Goal: Task Accomplishment & Management: Use online tool/utility

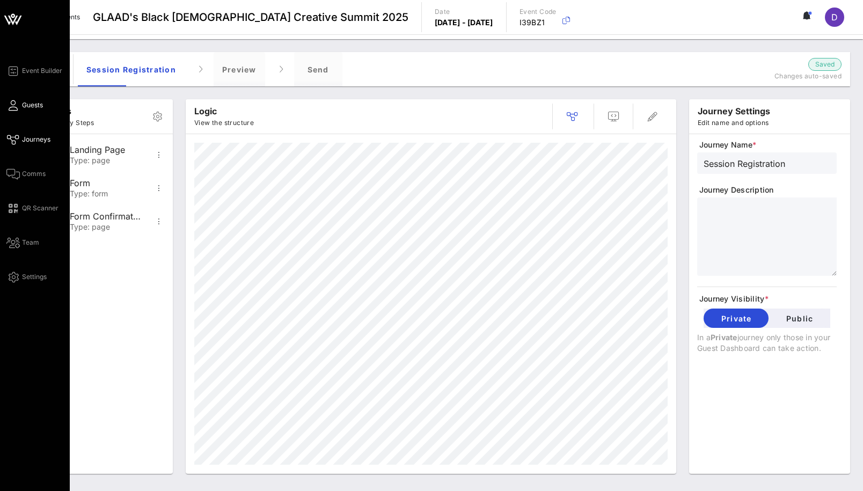
click at [20, 102] on link "Guests" at bounding box center [24, 105] width 36 height 13
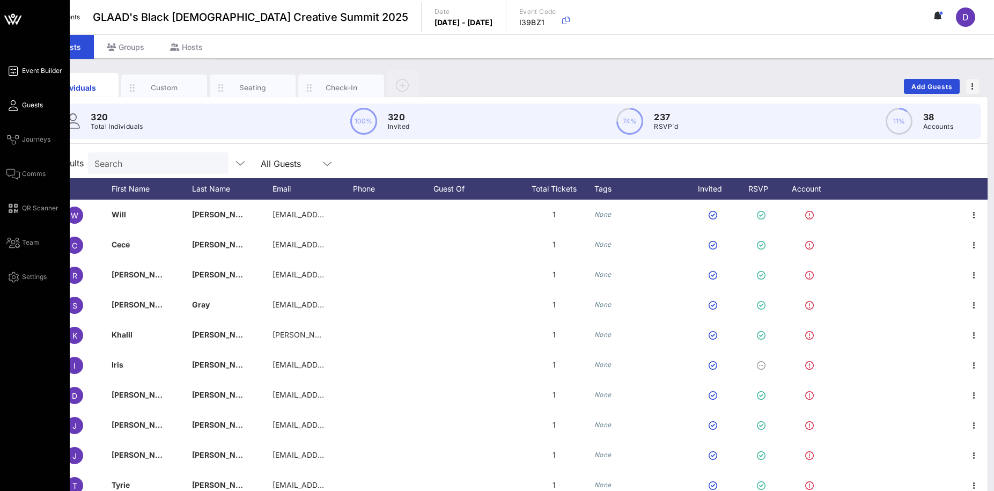
click at [26, 74] on span "Event Builder" at bounding box center [42, 71] width 40 height 10
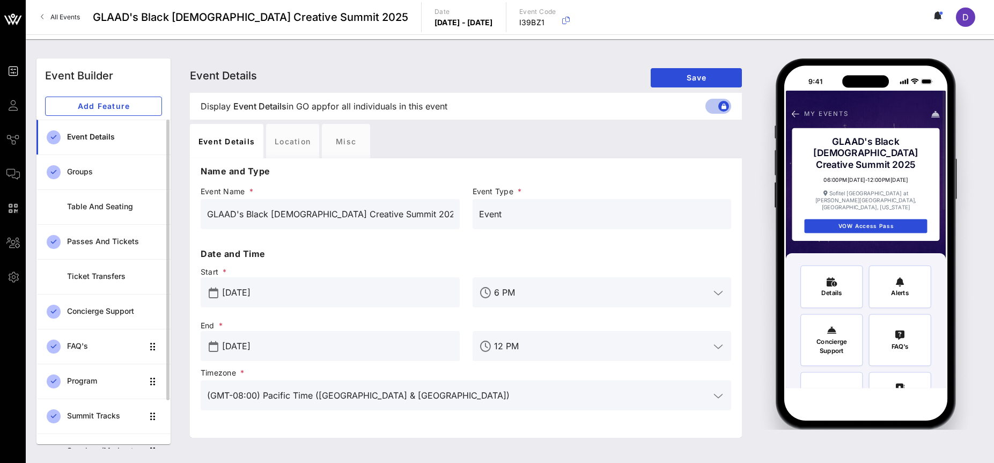
click at [97, 146] on div "Event Details" at bounding box center [114, 137] width 95 height 22
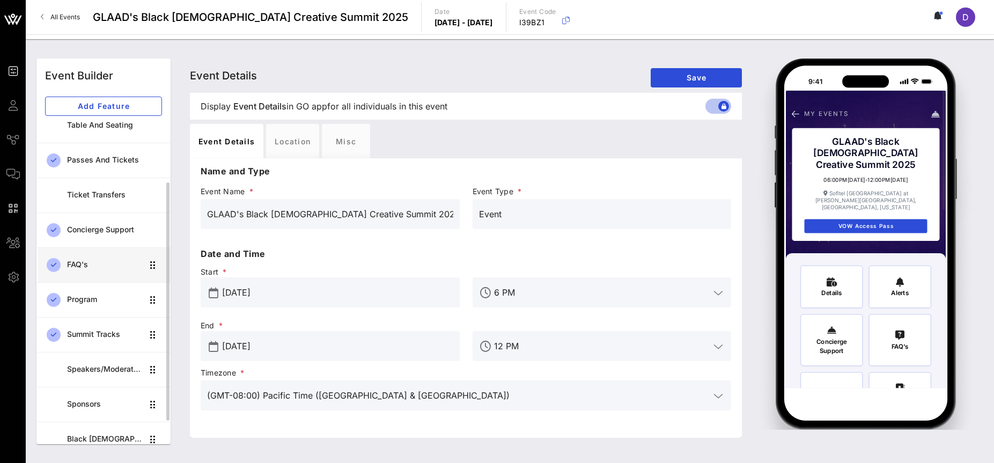
scroll to position [84, 0]
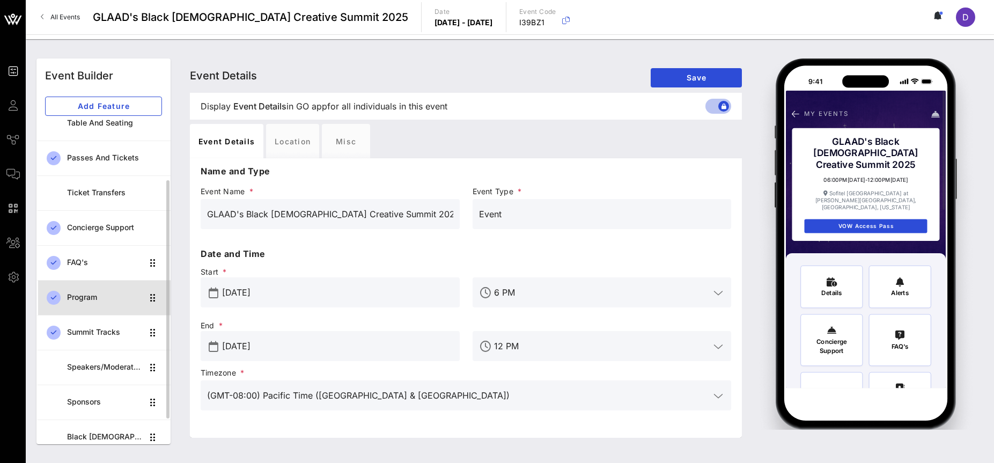
click at [97, 301] on div "Program" at bounding box center [105, 297] width 76 height 9
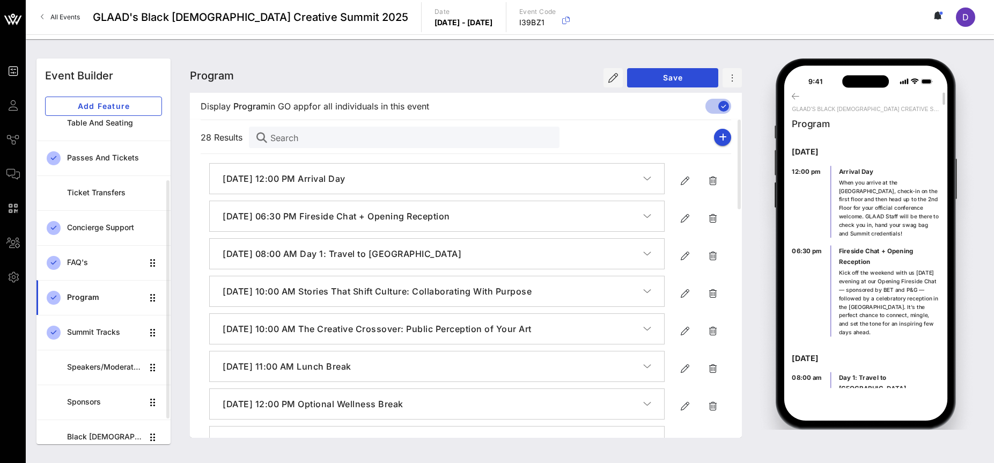
scroll to position [5, 0]
click at [841, 351] on p "[DATE]" at bounding box center [866, 356] width 148 height 12
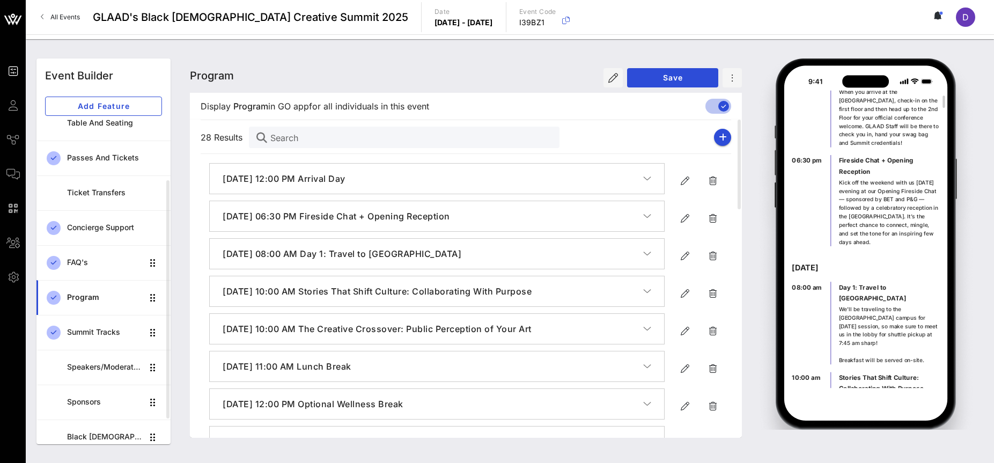
scroll to position [130, 0]
click at [715, 107] on div at bounding box center [724, 106] width 18 height 18
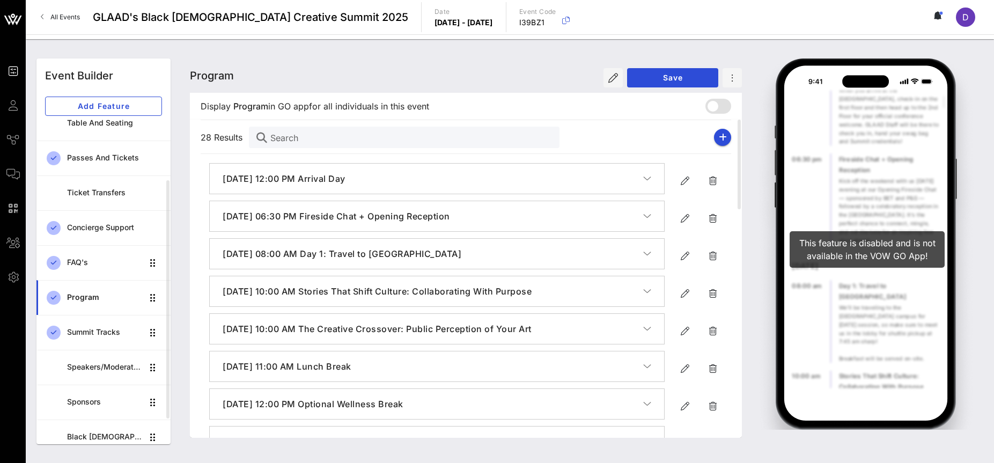
click at [705, 106] on div at bounding box center [713, 106] width 18 height 18
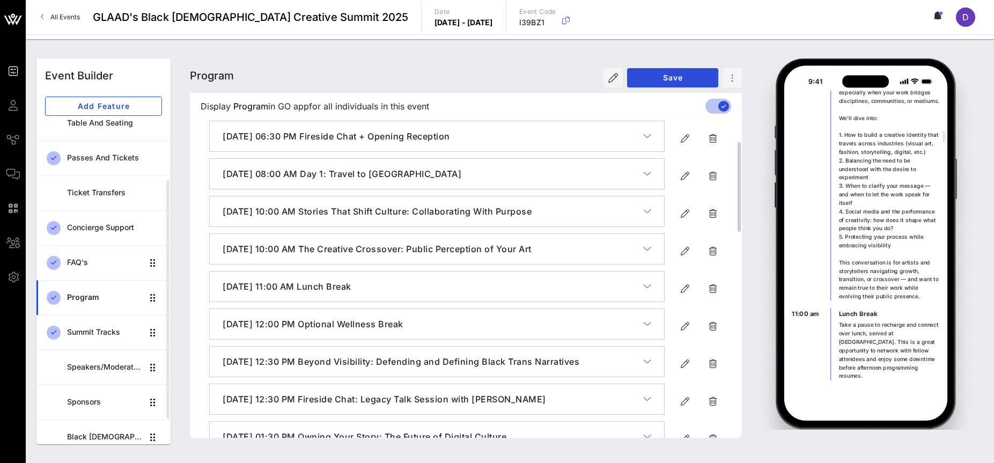
scroll to position [82, 0]
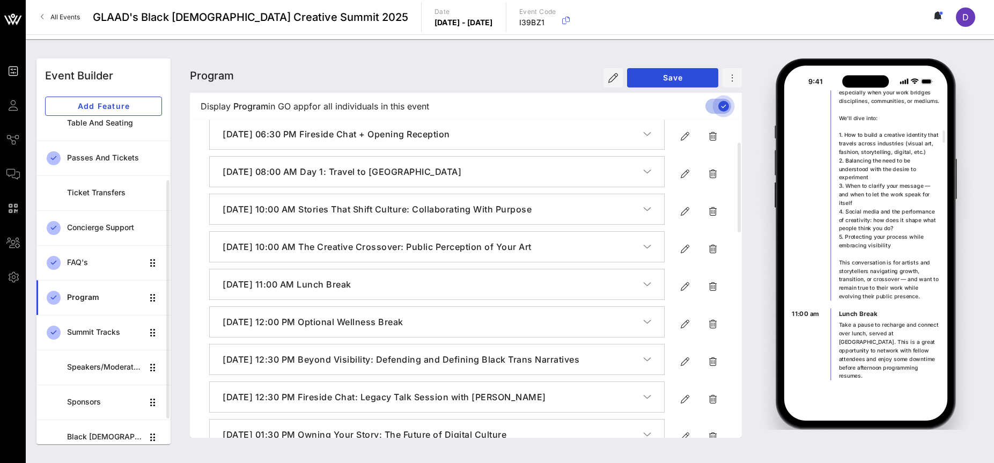
click at [727, 109] on div at bounding box center [724, 106] width 18 height 18
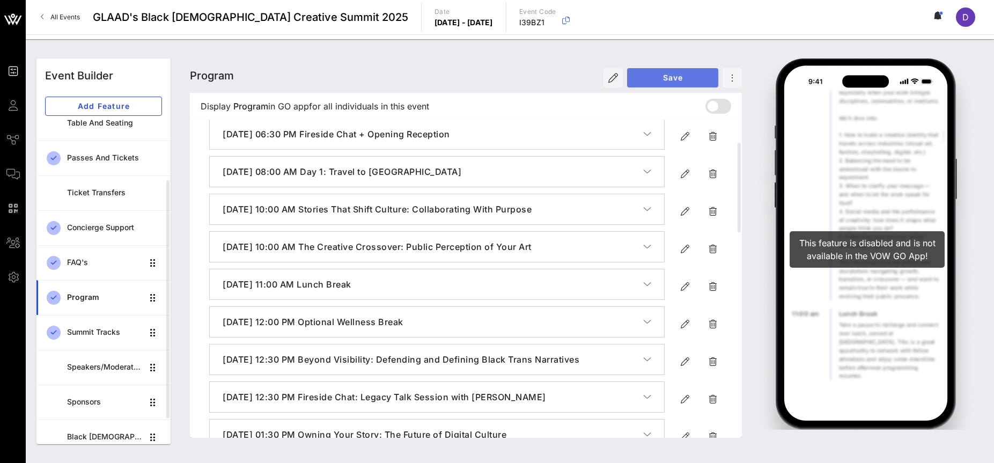
click at [678, 79] on span "Save" at bounding box center [673, 77] width 74 height 9
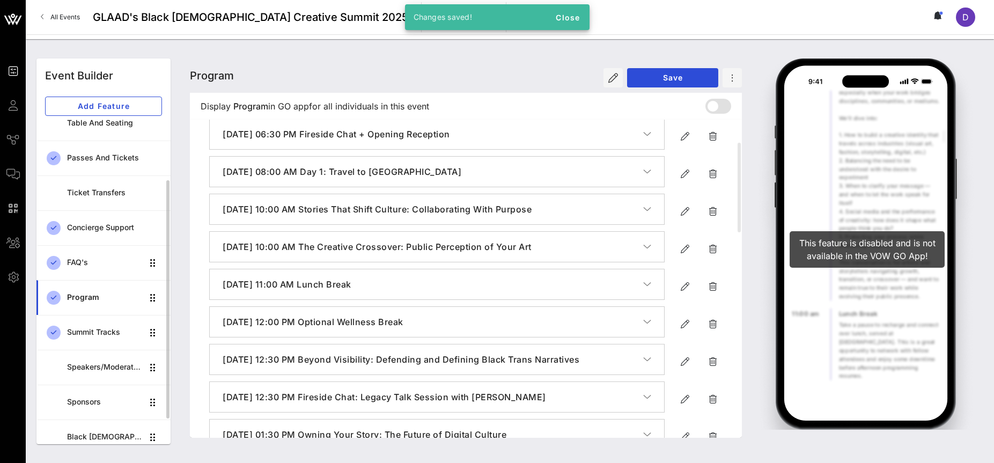
scroll to position [86, 0]
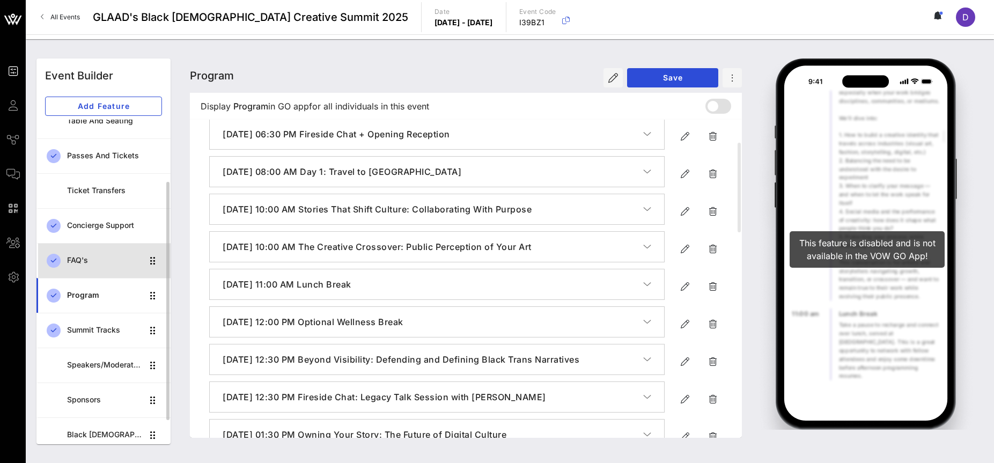
click at [98, 263] on div "FAQ's" at bounding box center [105, 260] width 76 height 9
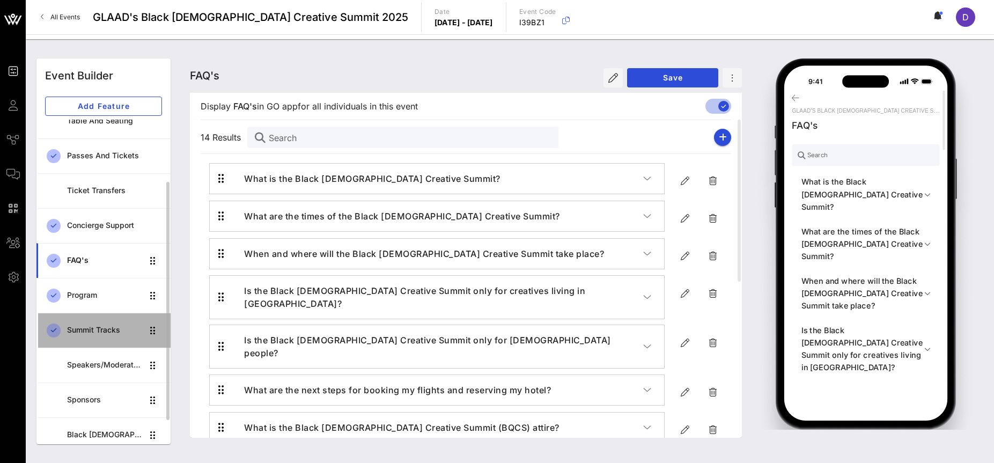
click at [96, 323] on div "Summit Tracks" at bounding box center [105, 330] width 76 height 22
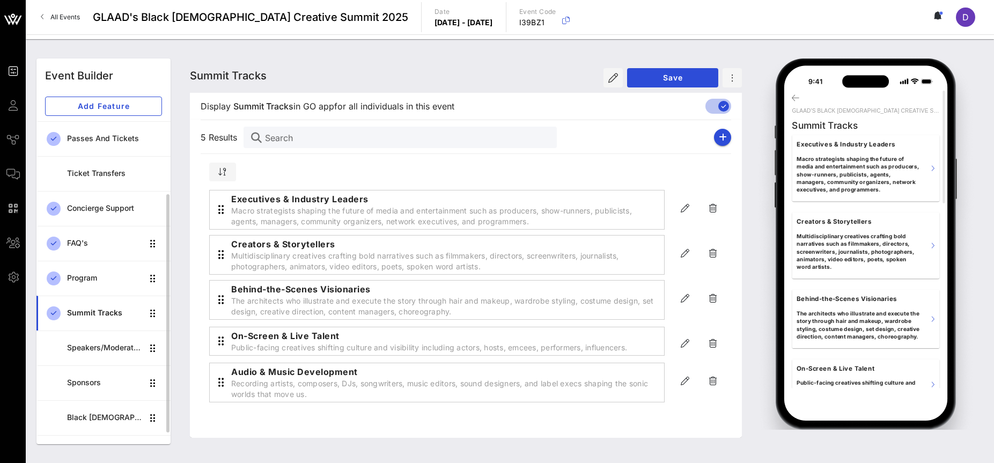
scroll to position [124, 0]
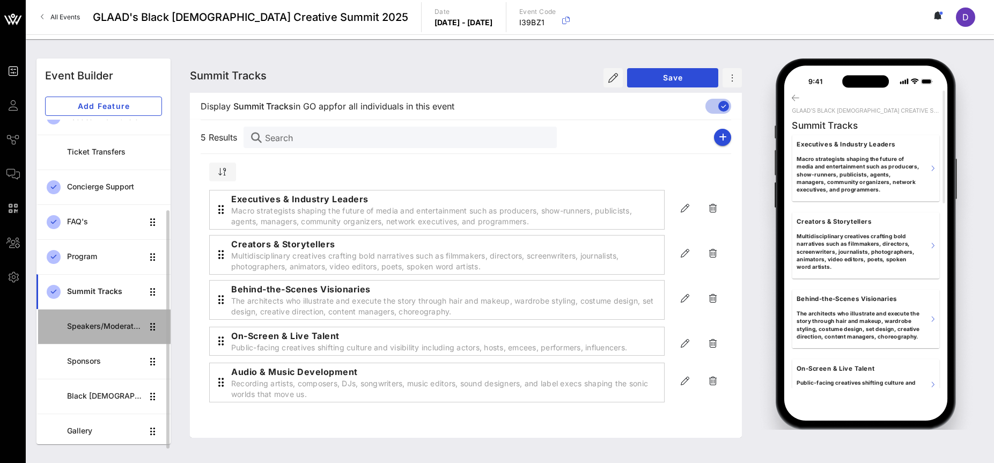
click at [105, 331] on div "Speakers/Moderators" at bounding box center [105, 326] width 76 height 9
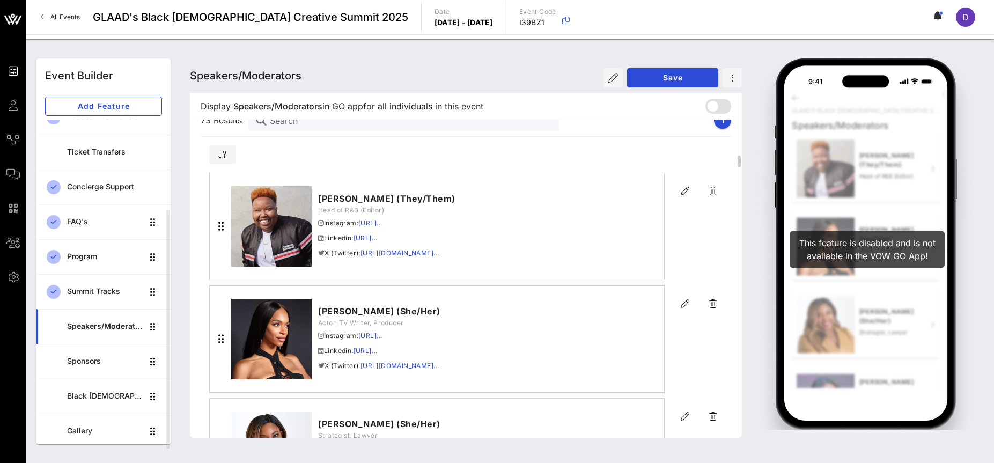
scroll to position [52, 0]
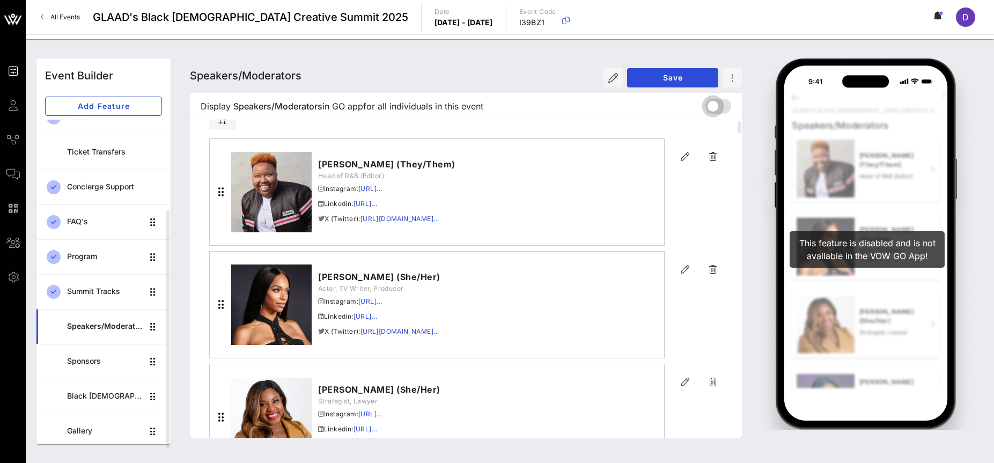
click at [717, 102] on div at bounding box center [713, 106] width 18 height 18
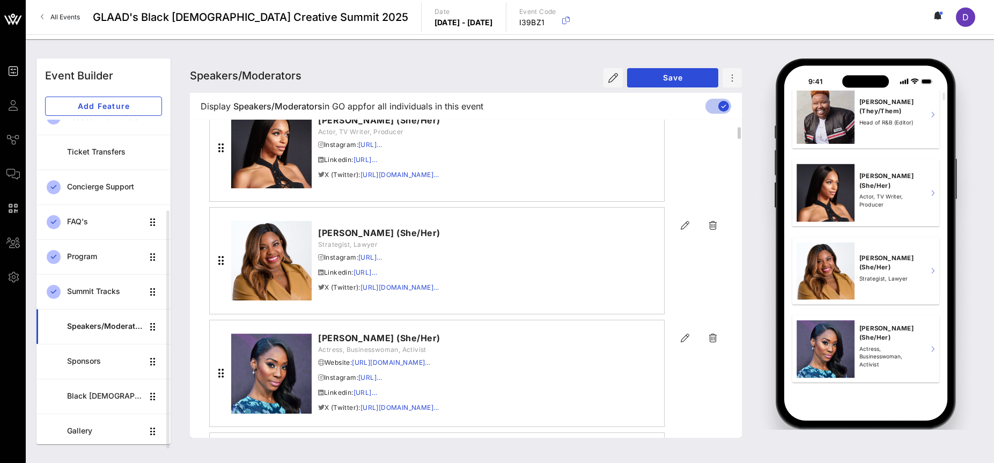
scroll to position [0, 0]
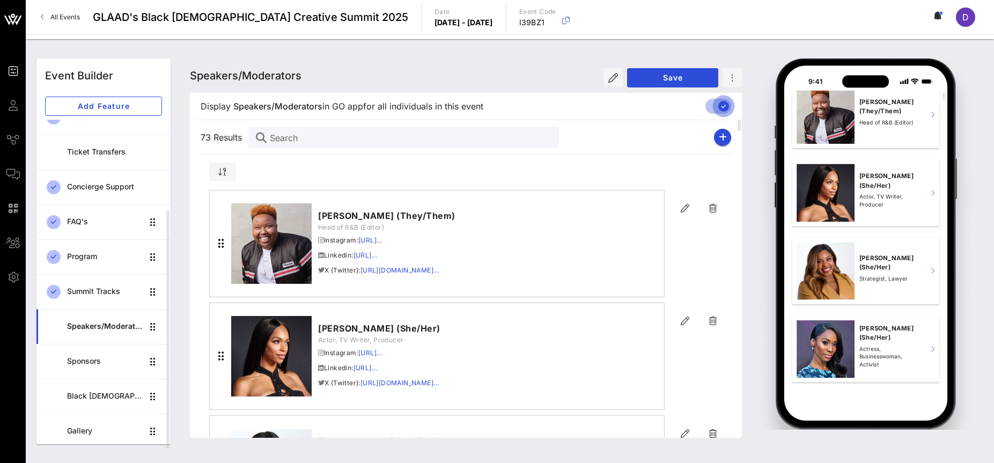
click at [723, 108] on div at bounding box center [724, 106] width 18 height 18
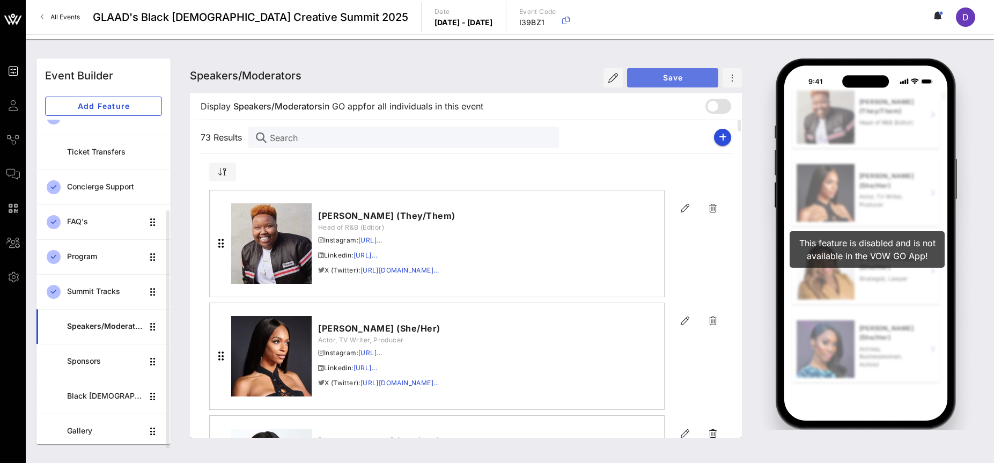
click at [675, 78] on span "Save" at bounding box center [673, 77] width 74 height 9
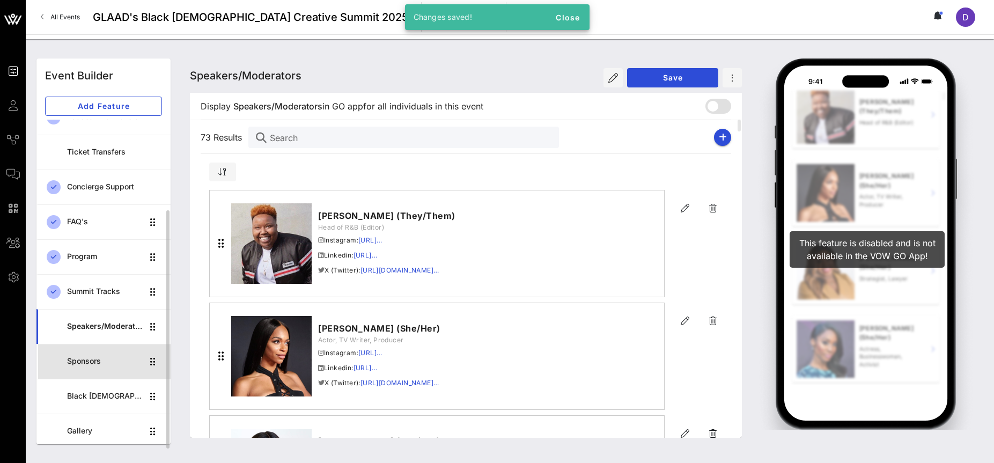
click at [110, 362] on div "Sponsors" at bounding box center [105, 361] width 76 height 9
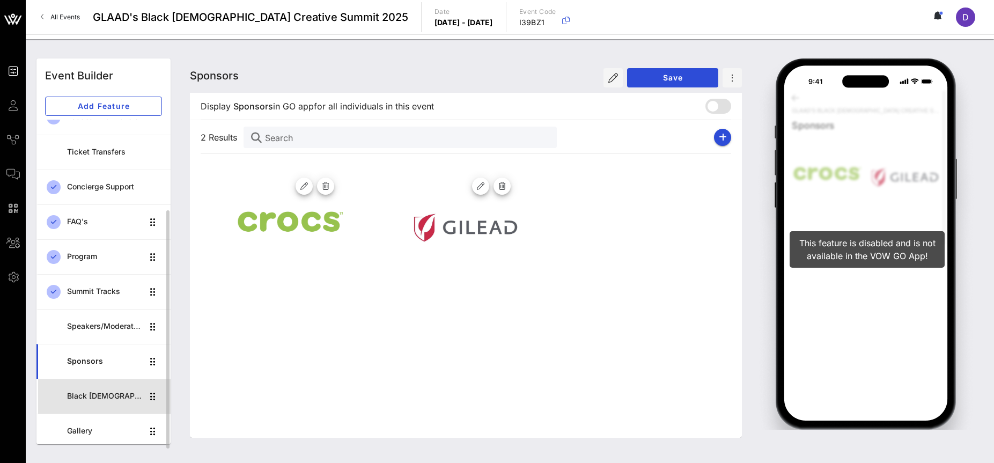
click at [104, 392] on div "Black [DEMOGRAPHIC_DATA] Creative Summit CoHort" at bounding box center [105, 396] width 76 height 9
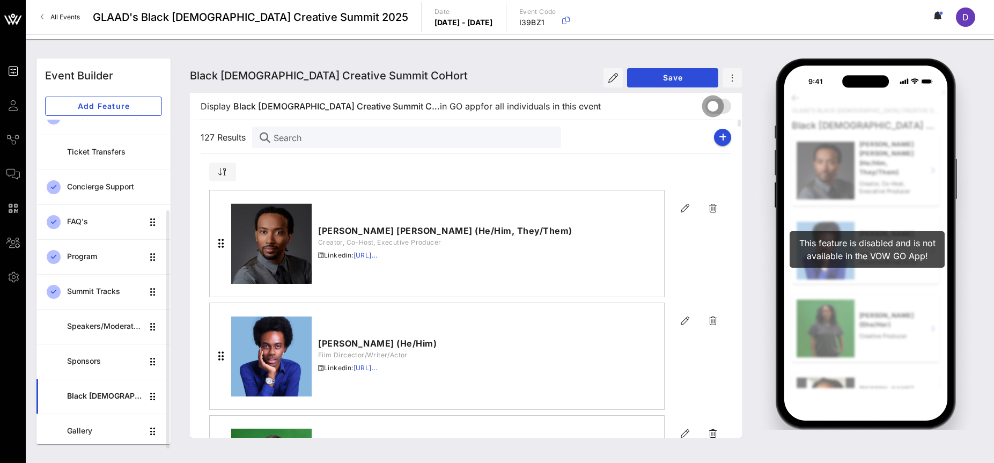
click at [715, 112] on div at bounding box center [713, 106] width 18 height 18
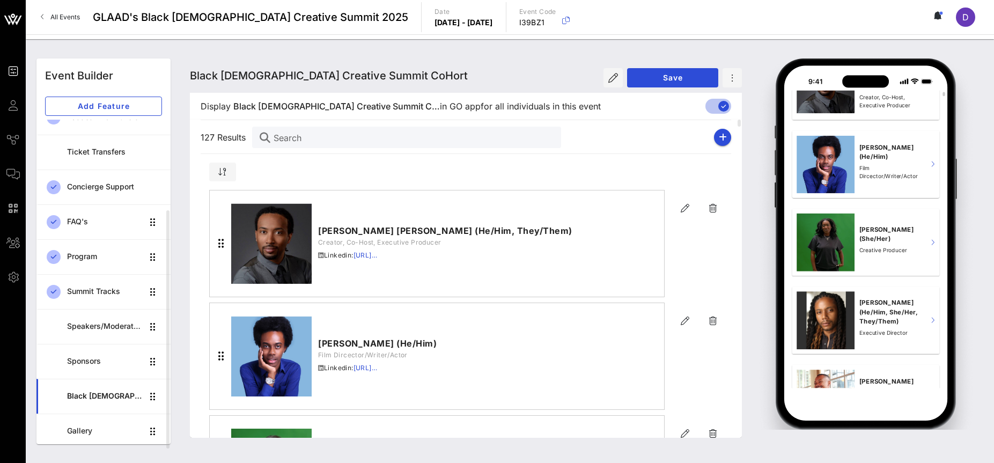
scroll to position [11, 0]
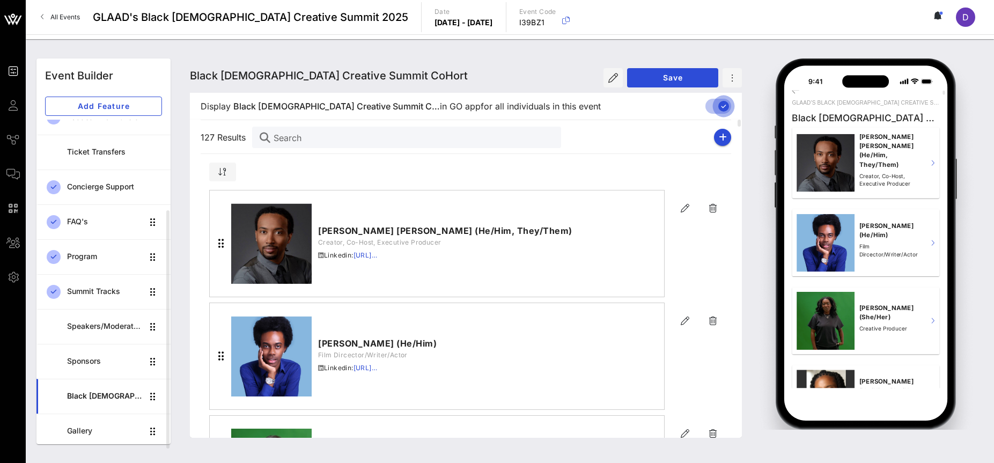
click at [715, 107] on div at bounding box center [724, 106] width 18 height 18
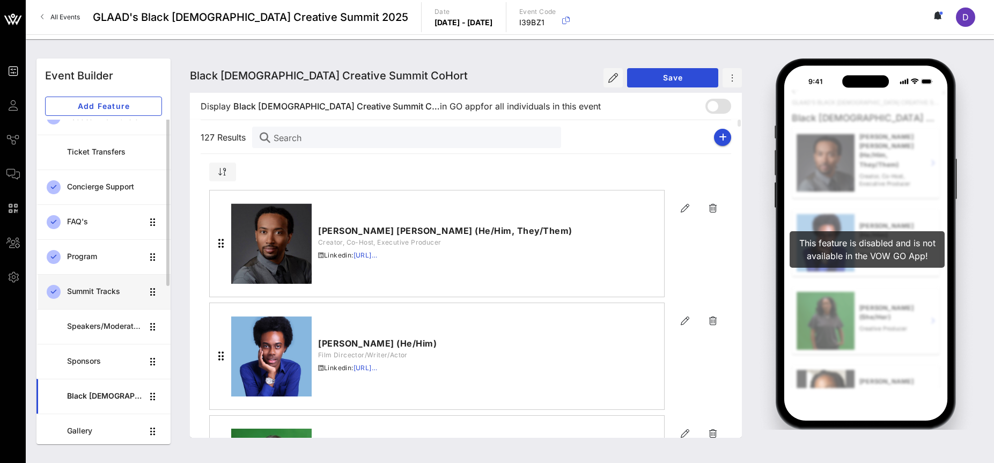
scroll to position [0, 0]
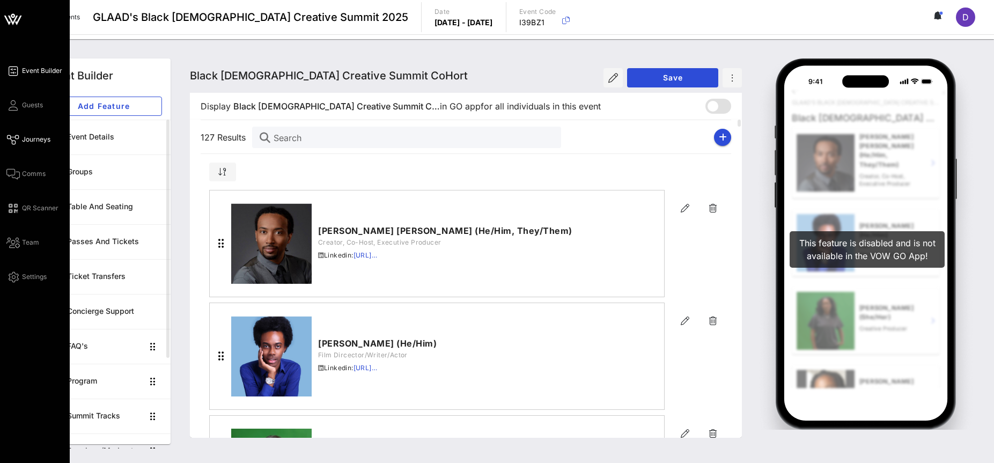
click at [31, 141] on span "Journeys" at bounding box center [36, 140] width 28 height 10
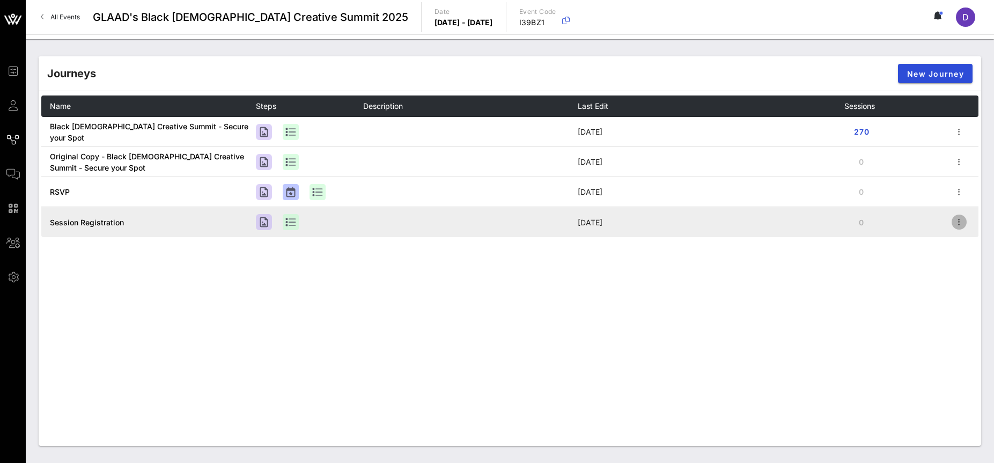
click at [862, 228] on icon "button" at bounding box center [959, 222] width 13 height 13
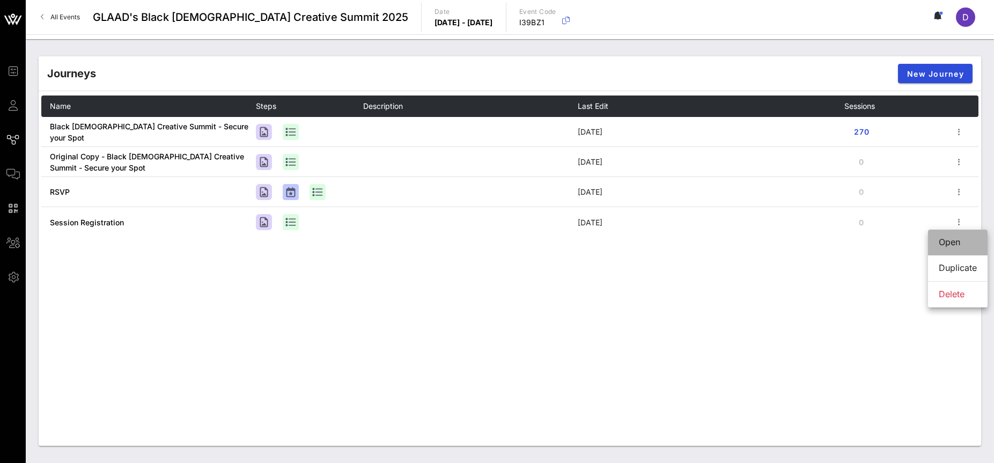
click at [862, 241] on div "Open" at bounding box center [958, 242] width 38 height 10
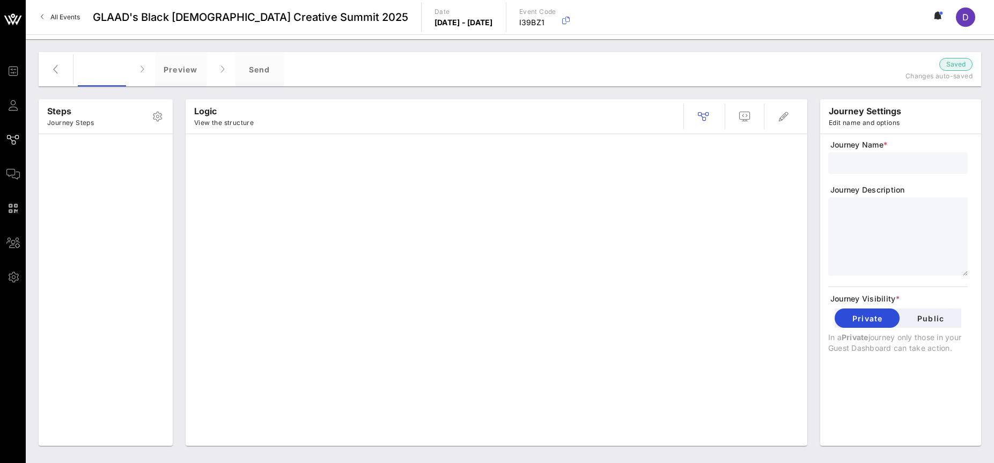
type input "Session Registration"
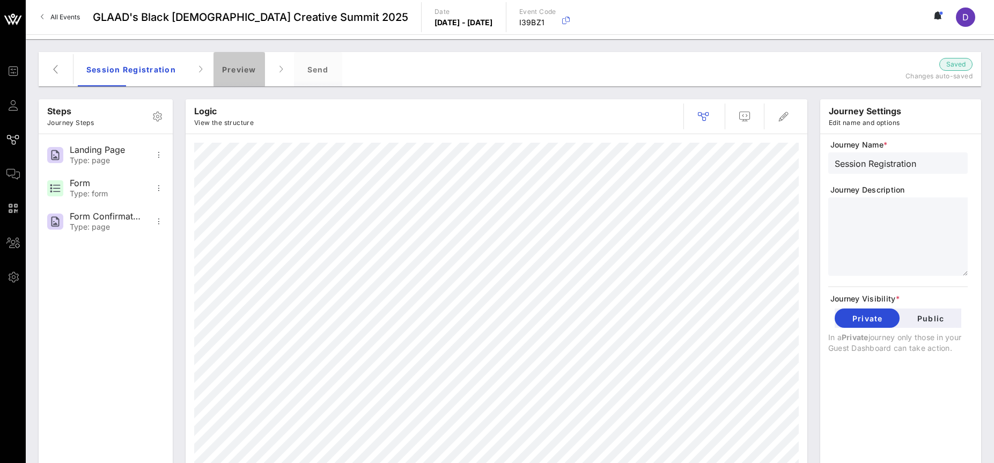
click at [225, 77] on div "Preview" at bounding box center [240, 69] width 52 height 34
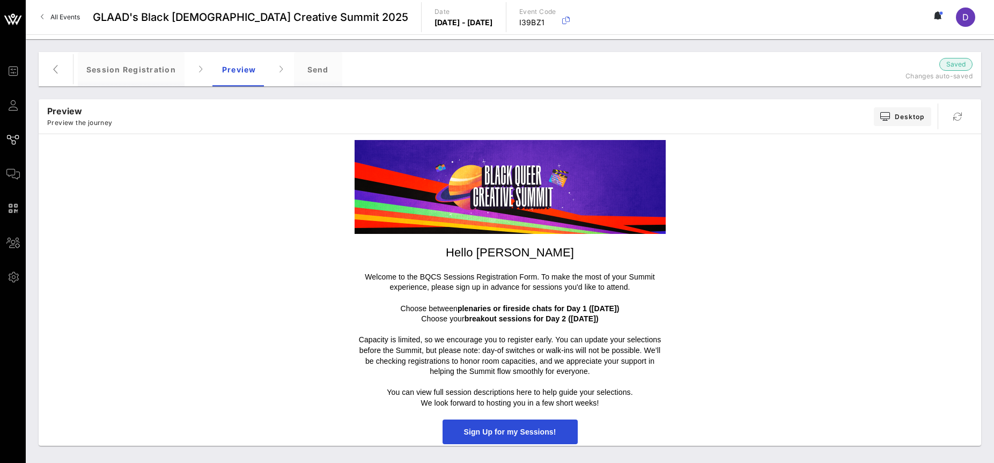
scroll to position [9, 0]
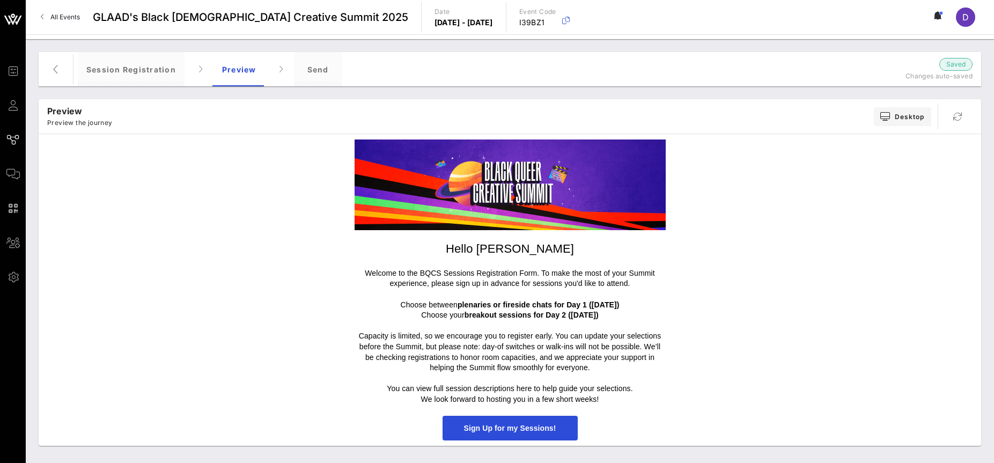
click at [517, 430] on span "Sign Up for my Sessions!" at bounding box center [510, 428] width 92 height 9
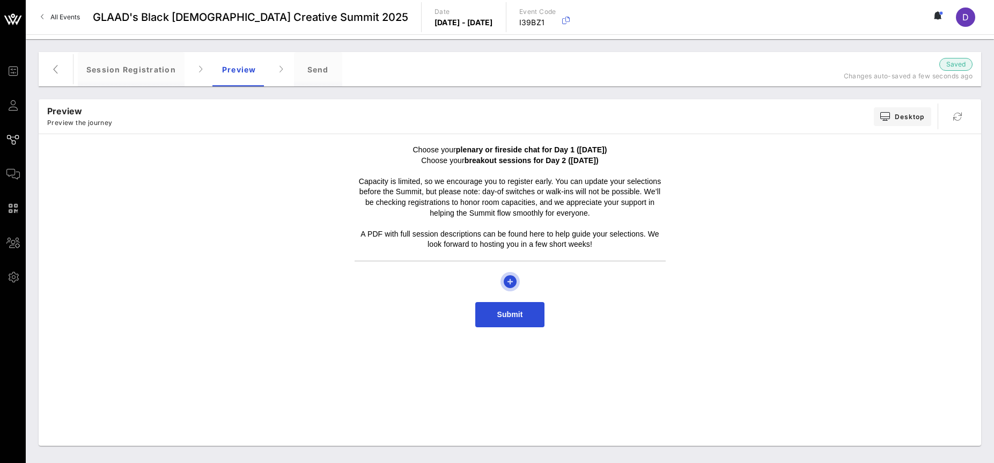
click at [511, 282] on icon "button" at bounding box center [510, 281] width 13 height 13
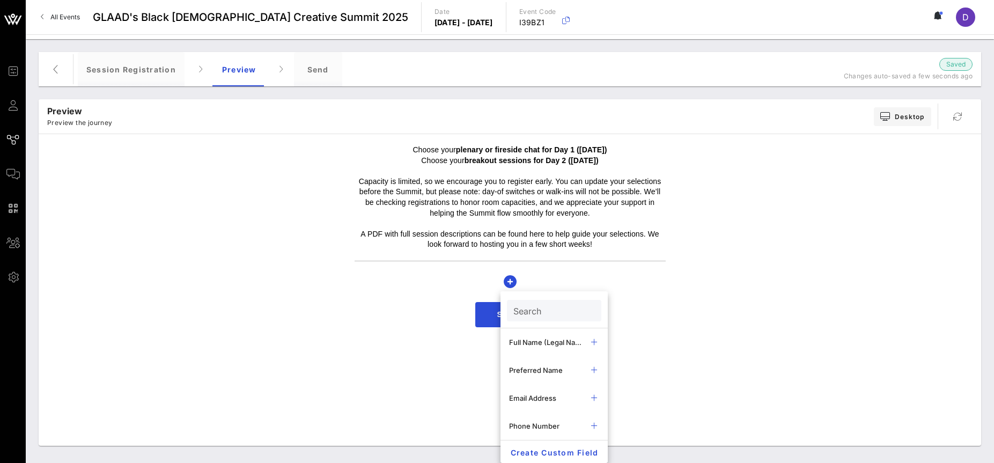
click at [715, 253] on div "Choose your plenary or fireside chat for Day 1 ([DATE]) Choose your breakout se…" at bounding box center [510, 236] width 932 height 193
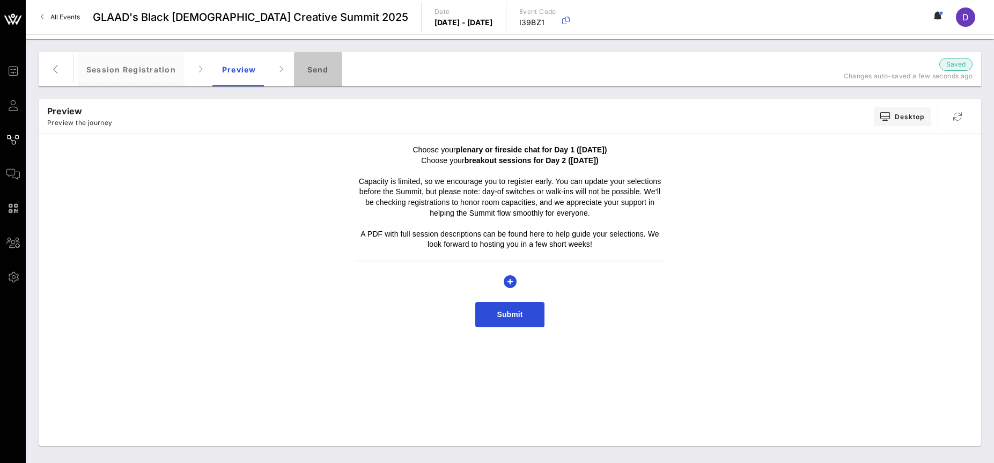
click at [305, 78] on div "Send" at bounding box center [318, 69] width 48 height 34
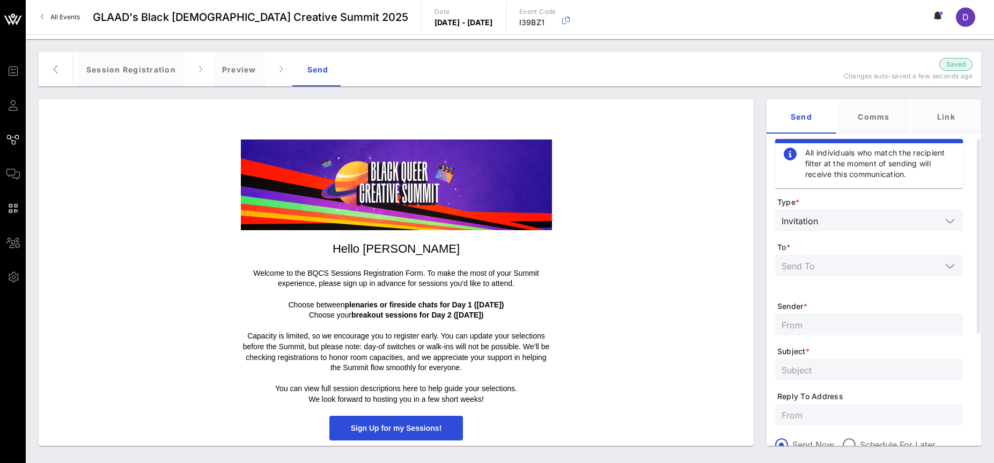
click at [402, 433] on span "Sign Up for my Sessions!" at bounding box center [396, 428] width 134 height 25
click at [401, 430] on span "Sign Up for my Sessions!" at bounding box center [396, 428] width 91 height 9
click at [231, 78] on div "Preview" at bounding box center [240, 69] width 52 height 34
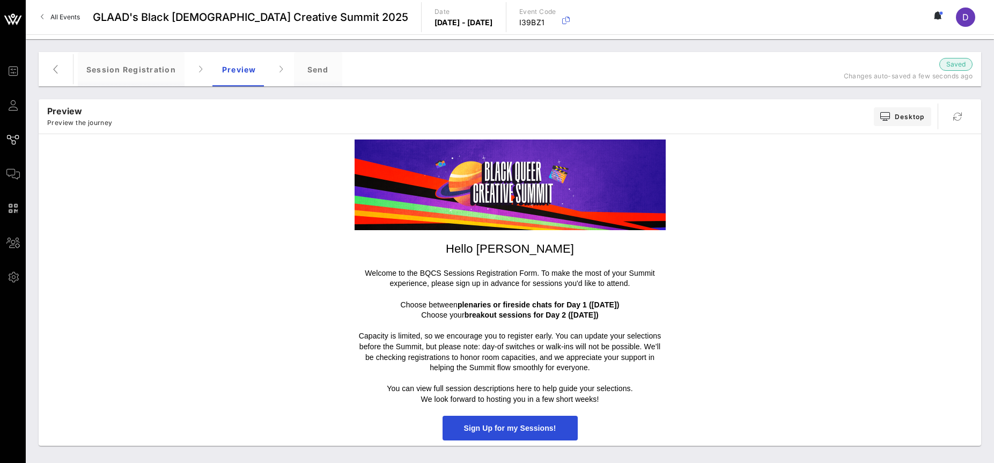
click at [510, 431] on span "Sign Up for my Sessions!" at bounding box center [510, 428] width 92 height 9
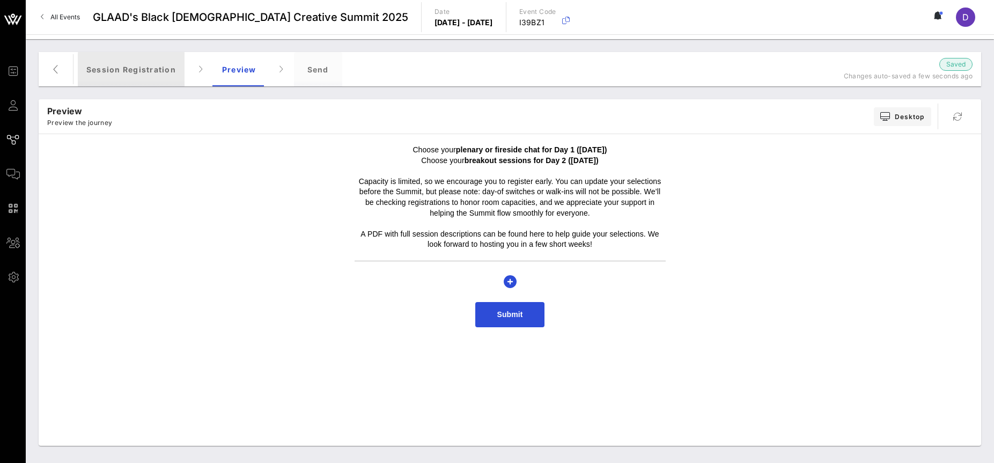
click at [169, 60] on div "Session Registration" at bounding box center [131, 69] width 107 height 34
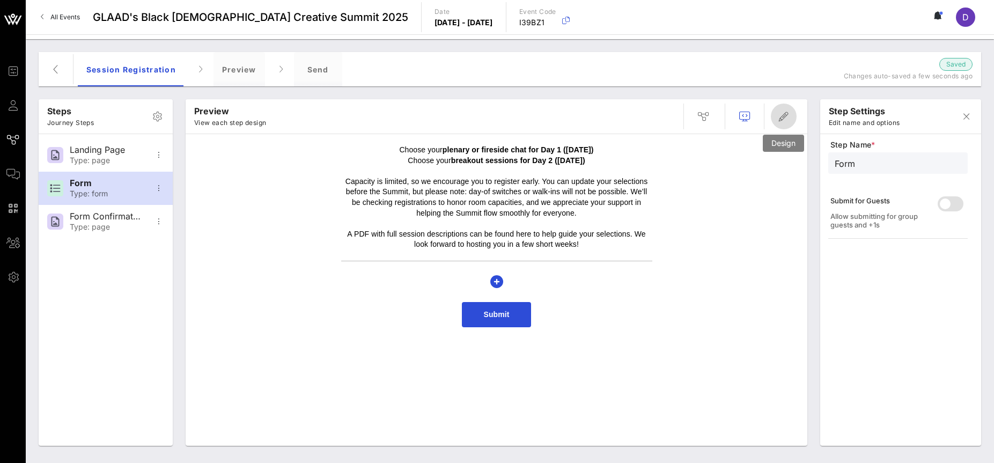
click at [780, 121] on icon "button" at bounding box center [784, 116] width 13 height 13
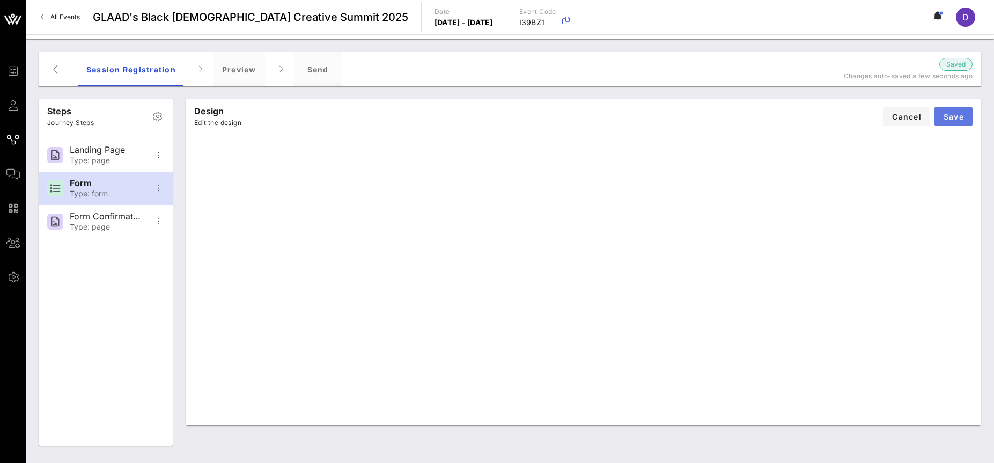
click at [862, 114] on span "Save" at bounding box center [953, 116] width 21 height 9
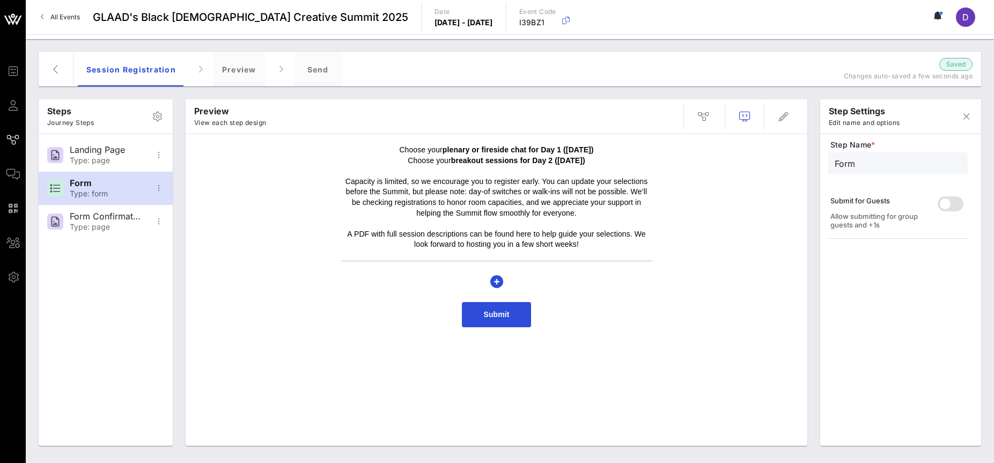
click at [530, 224] on p at bounding box center [496, 223] width 311 height 11
click at [106, 235] on div "Form Confirmation Type: page" at bounding box center [105, 221] width 71 height 33
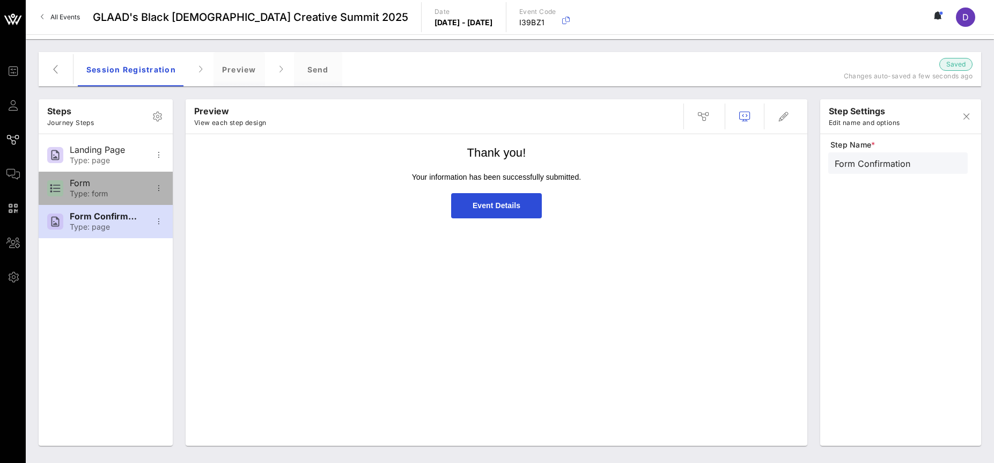
click at [107, 192] on div "Type: form" at bounding box center [105, 193] width 71 height 9
type input "Form"
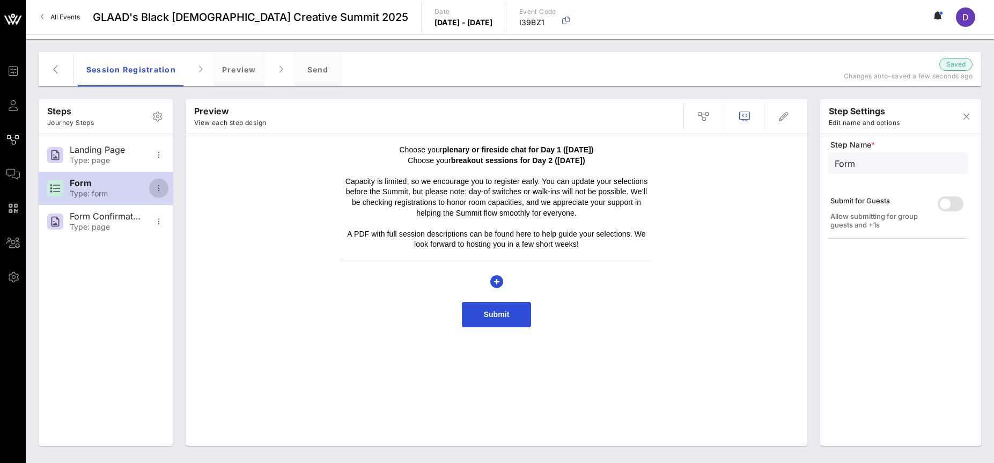
click at [164, 187] on icon "button" at bounding box center [158, 188] width 13 height 13
click at [541, 200] on p "Capacity is limited, so we encourage you to register early. You can update your…" at bounding box center [496, 198] width 311 height 42
